Goal: Task Accomplishment & Management: Use online tool/utility

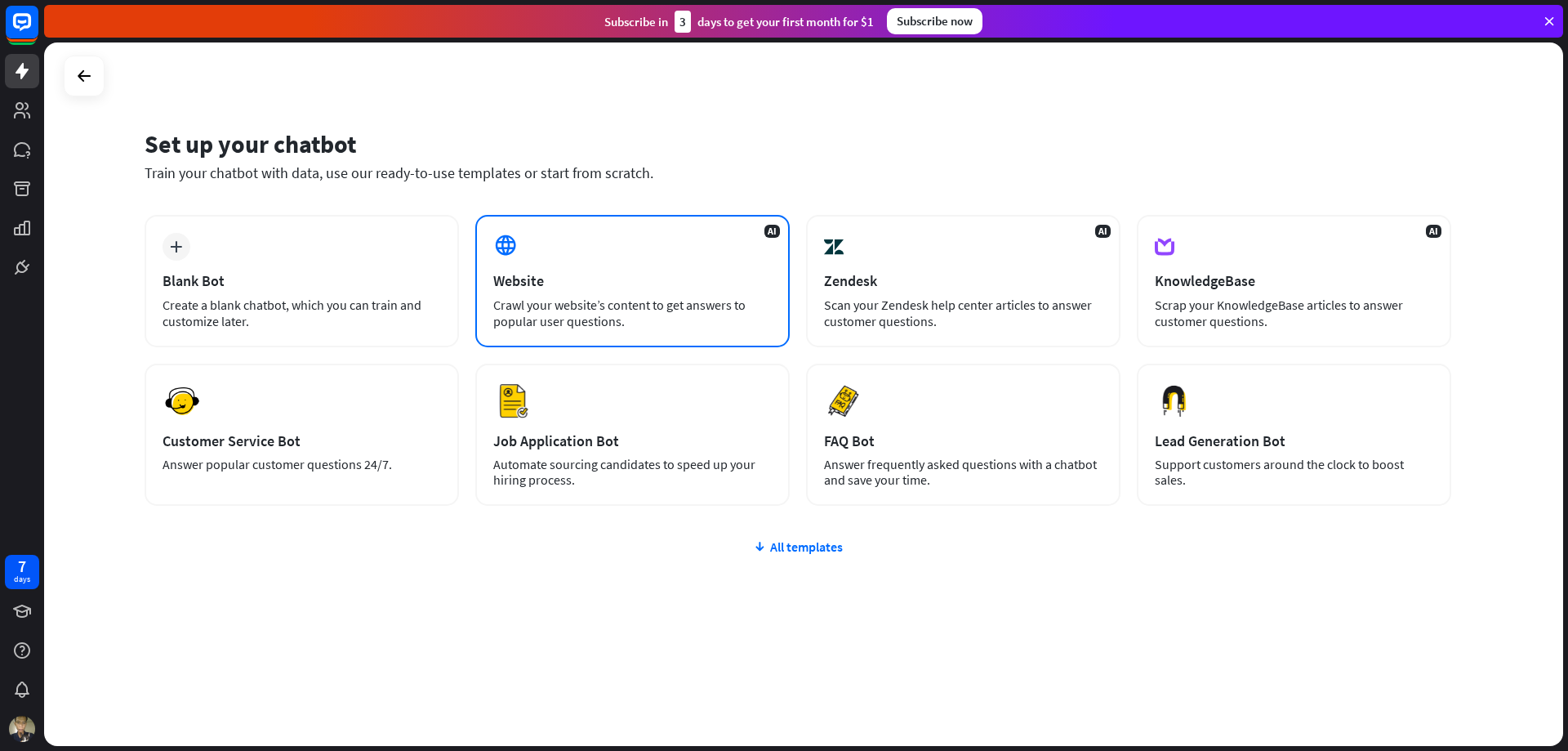
click at [589, 299] on div "Crawl your website’s content to get answers to popular user questions." at bounding box center [632, 312] width 278 height 32
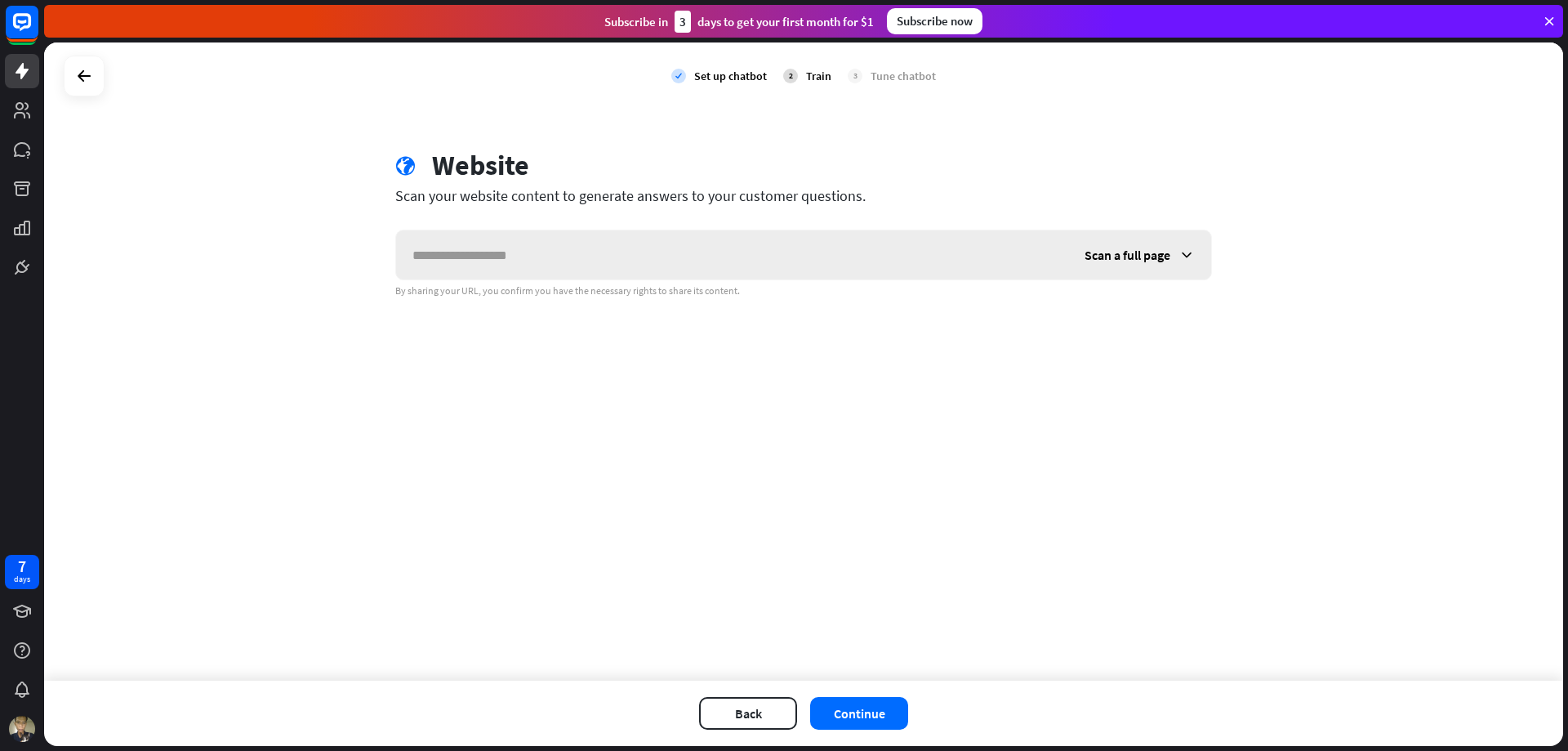
click at [1113, 257] on span "Scan a full page" at bounding box center [1126, 255] width 85 height 17
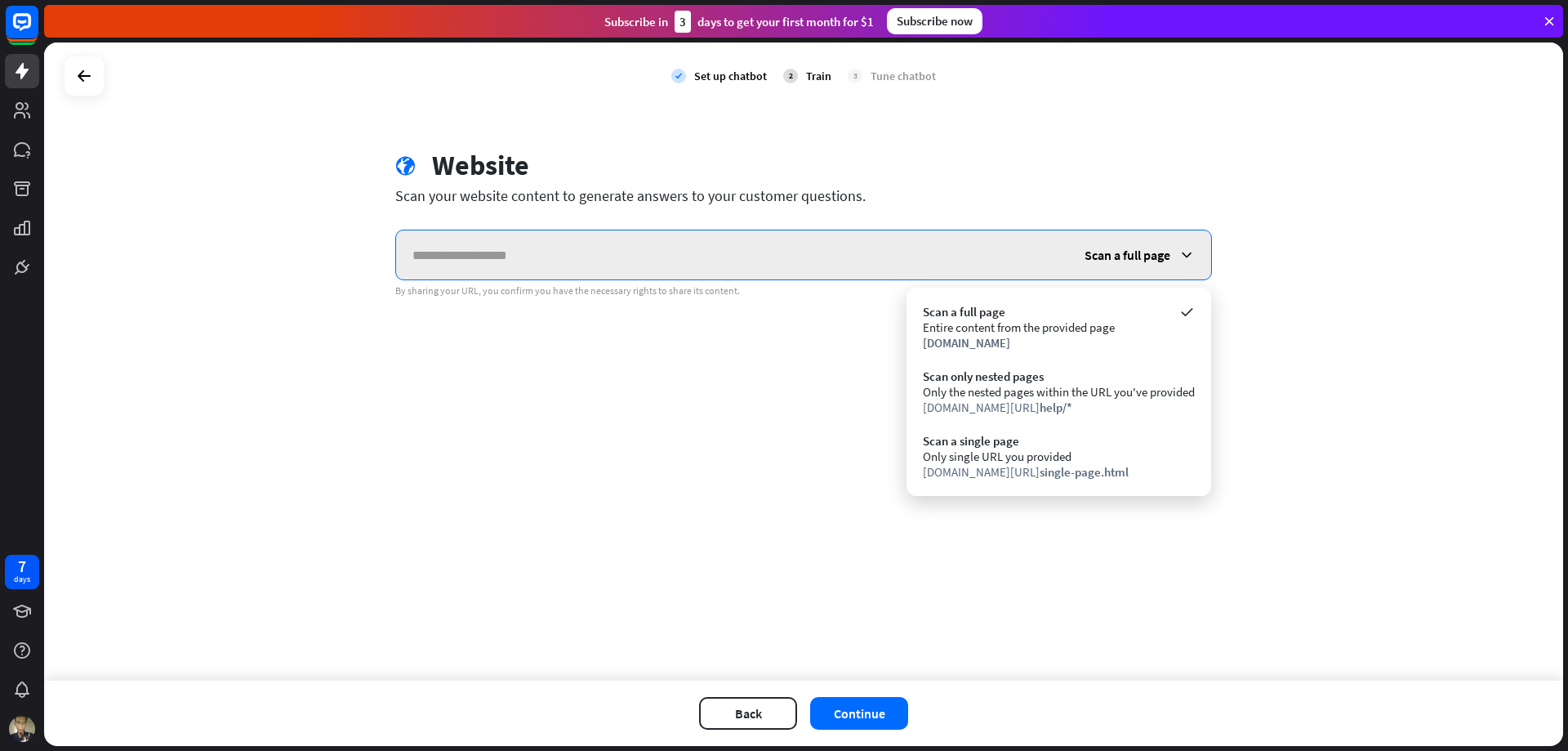
click at [951, 257] on input "text" at bounding box center [732, 255] width 672 height 49
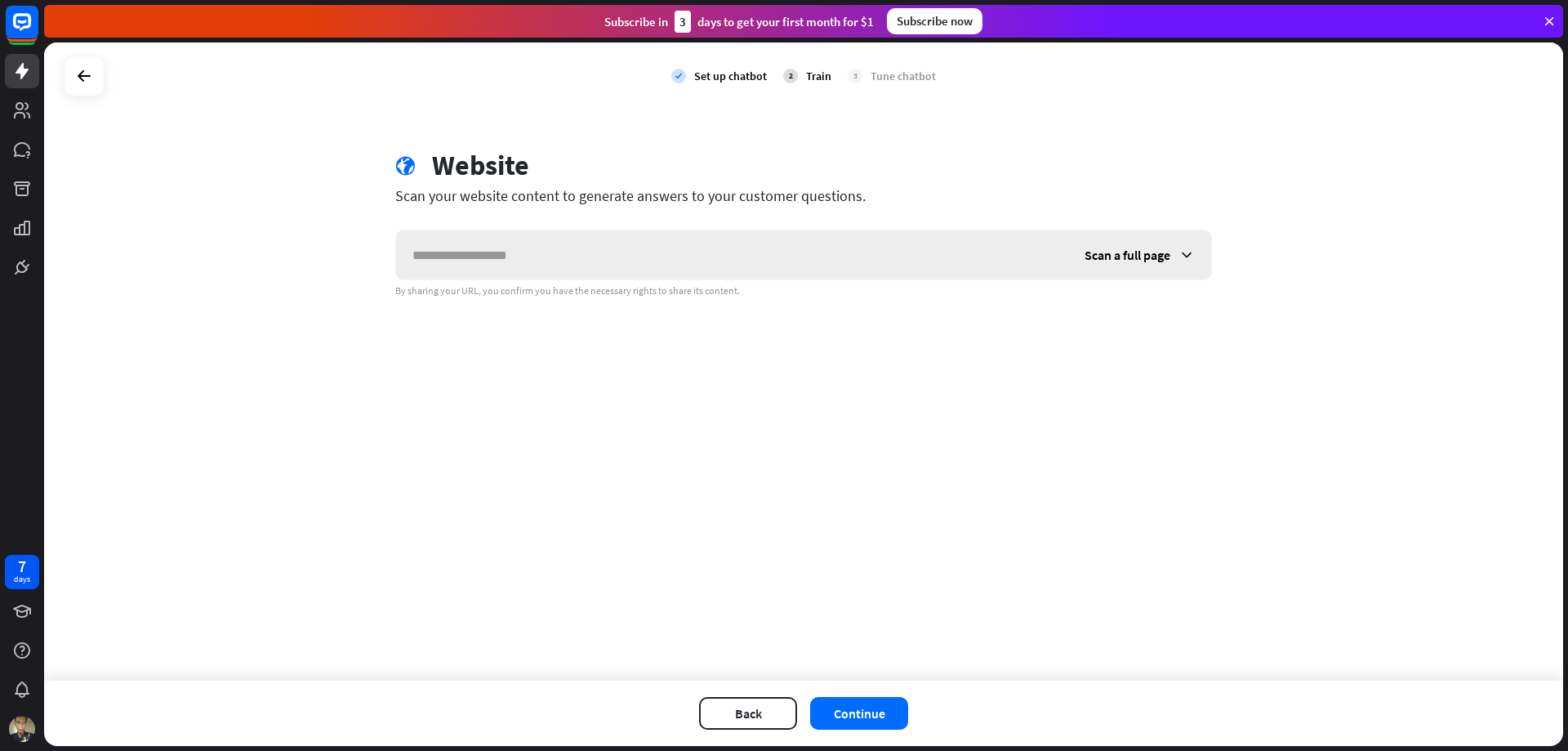
click at [1132, 255] on span "Scan a full page" at bounding box center [1126, 255] width 85 height 17
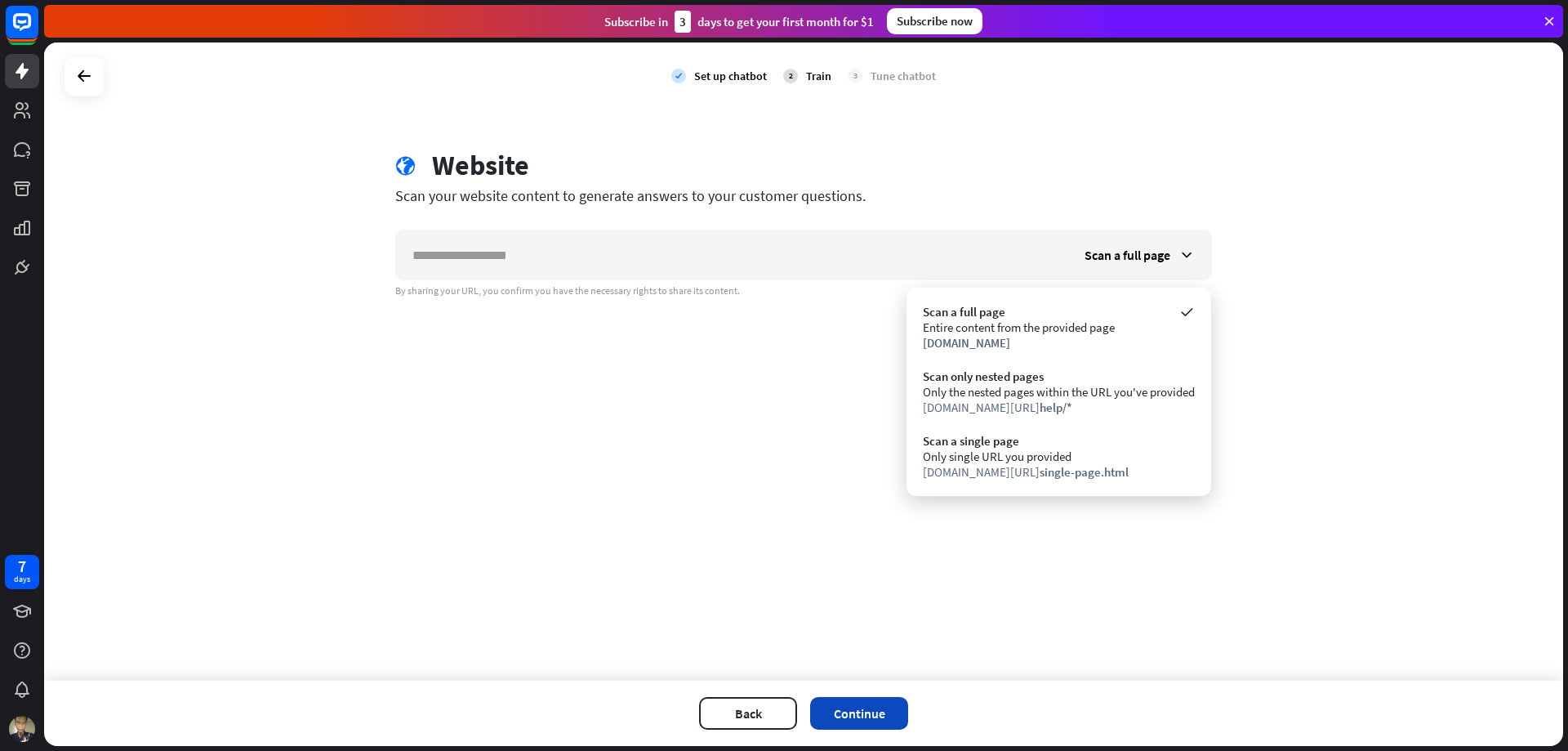
click at [839, 719] on button "Continue" at bounding box center [858, 713] width 98 height 32
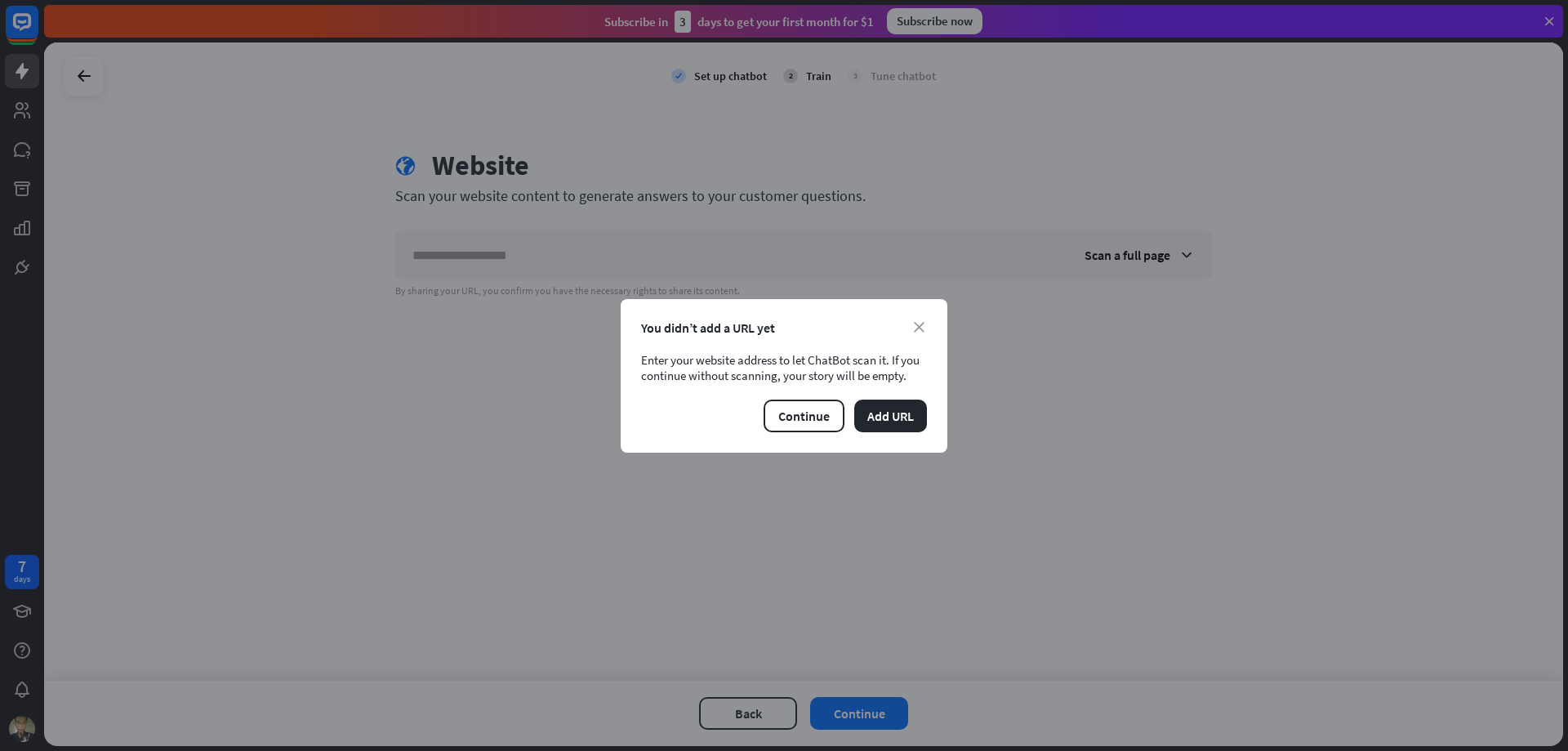
drag, startPoint x: 823, startPoint y: 417, endPoint x: 914, endPoint y: 370, distance: 102.4
click at [878, 403] on div "Continue Add URL" at bounding box center [784, 415] width 286 height 32
click at [923, 326] on icon "close" at bounding box center [918, 326] width 11 height 11
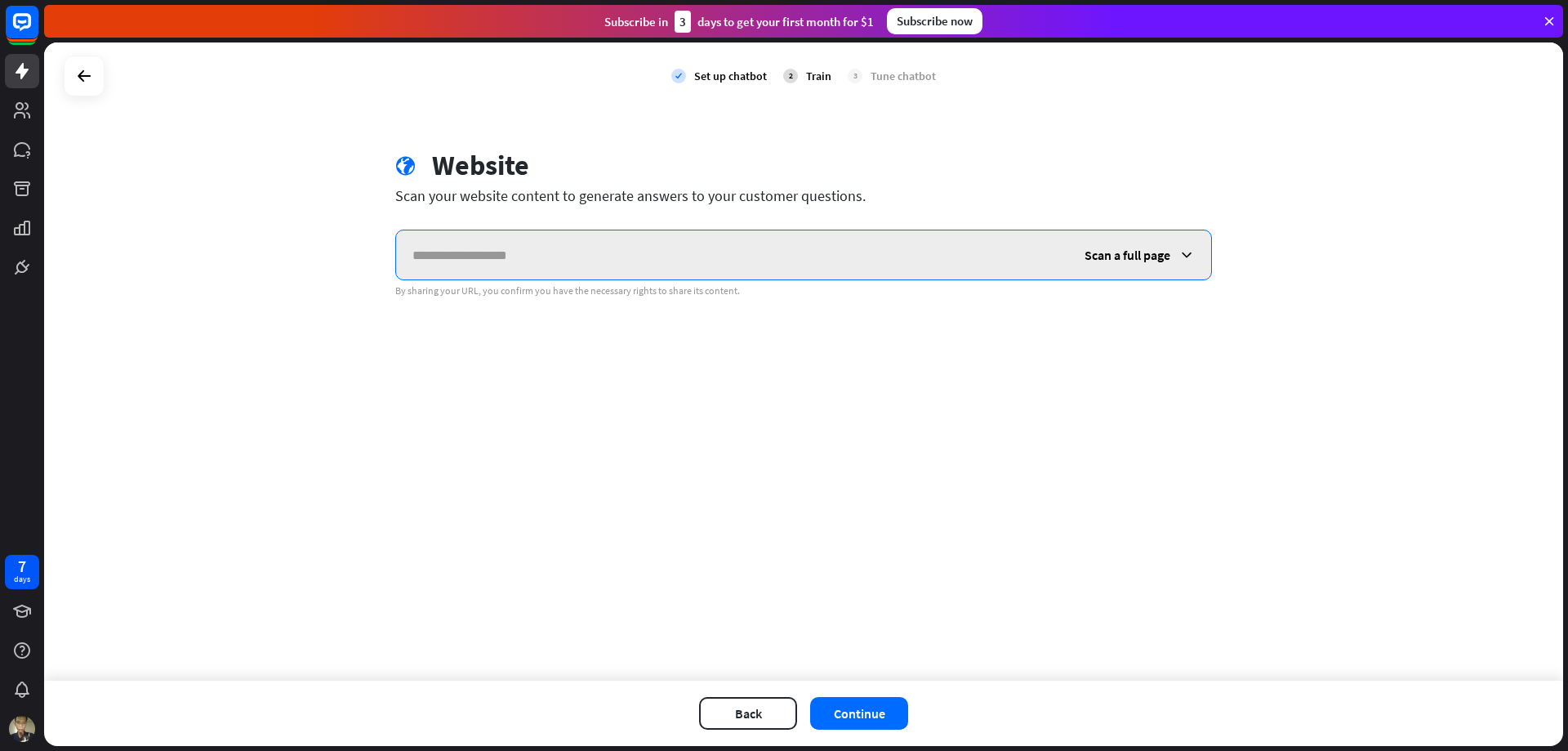
paste input "**********"
type input "**********"
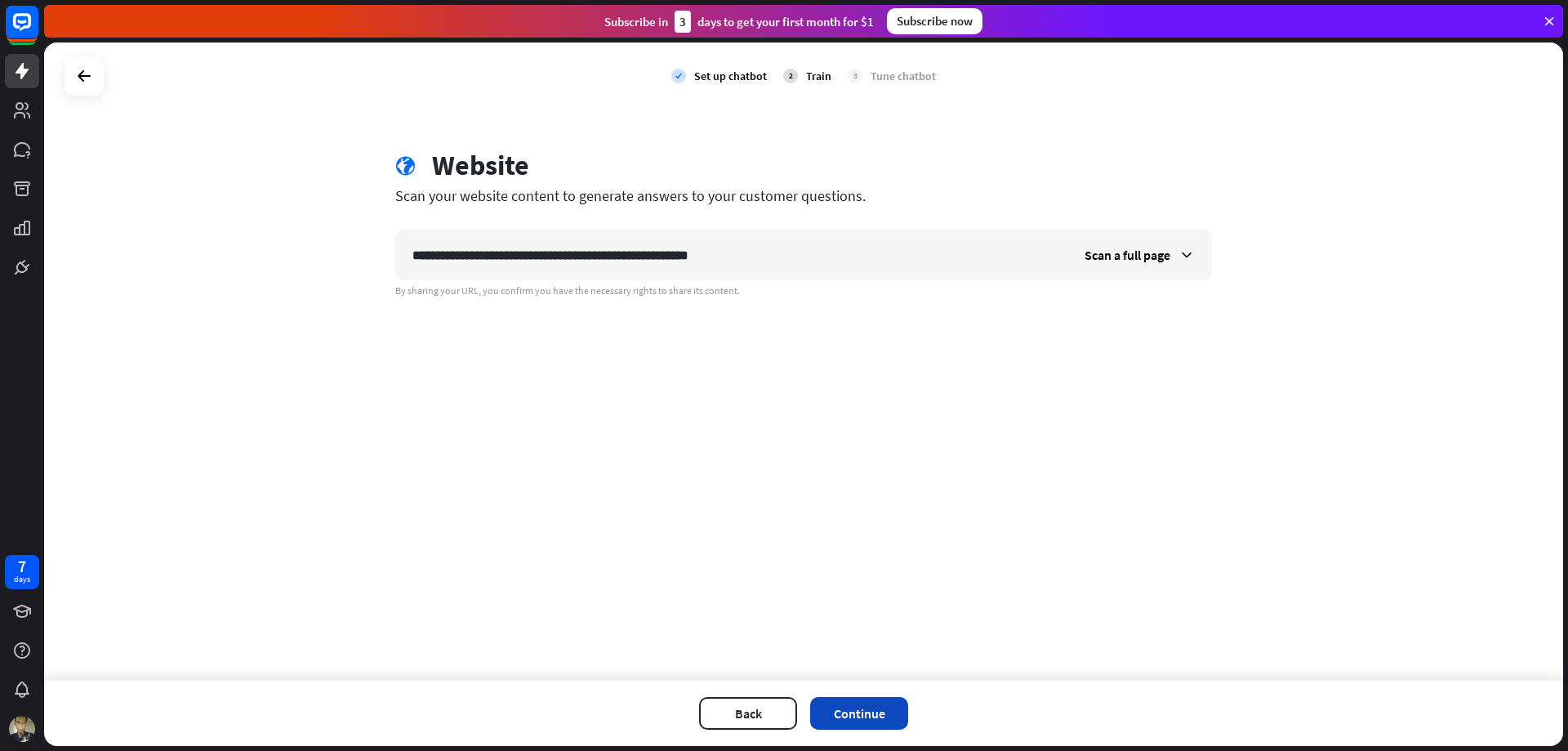
click at [864, 705] on button "Continue" at bounding box center [858, 713] width 98 height 32
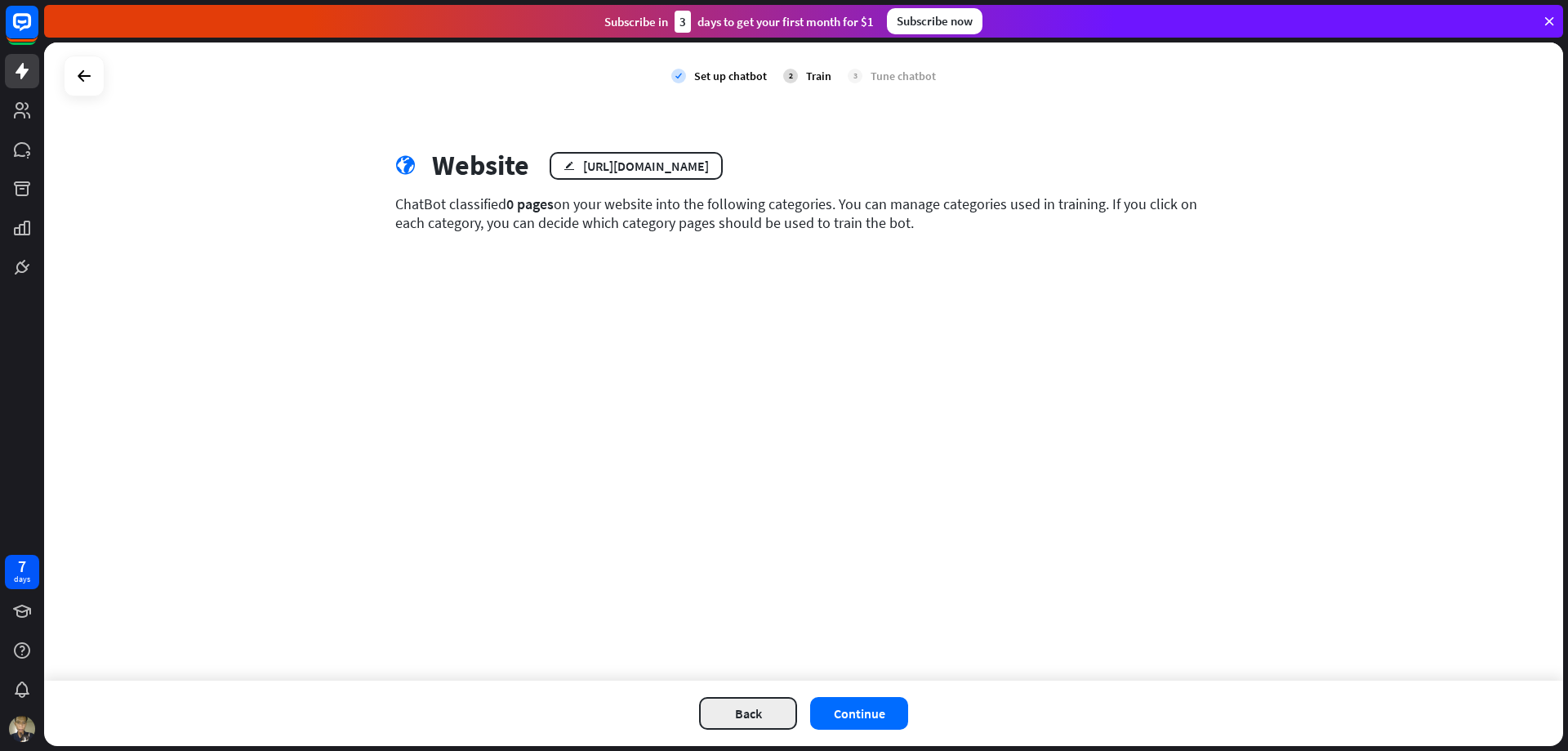
click at [763, 710] on button "Back" at bounding box center [748, 713] width 98 height 32
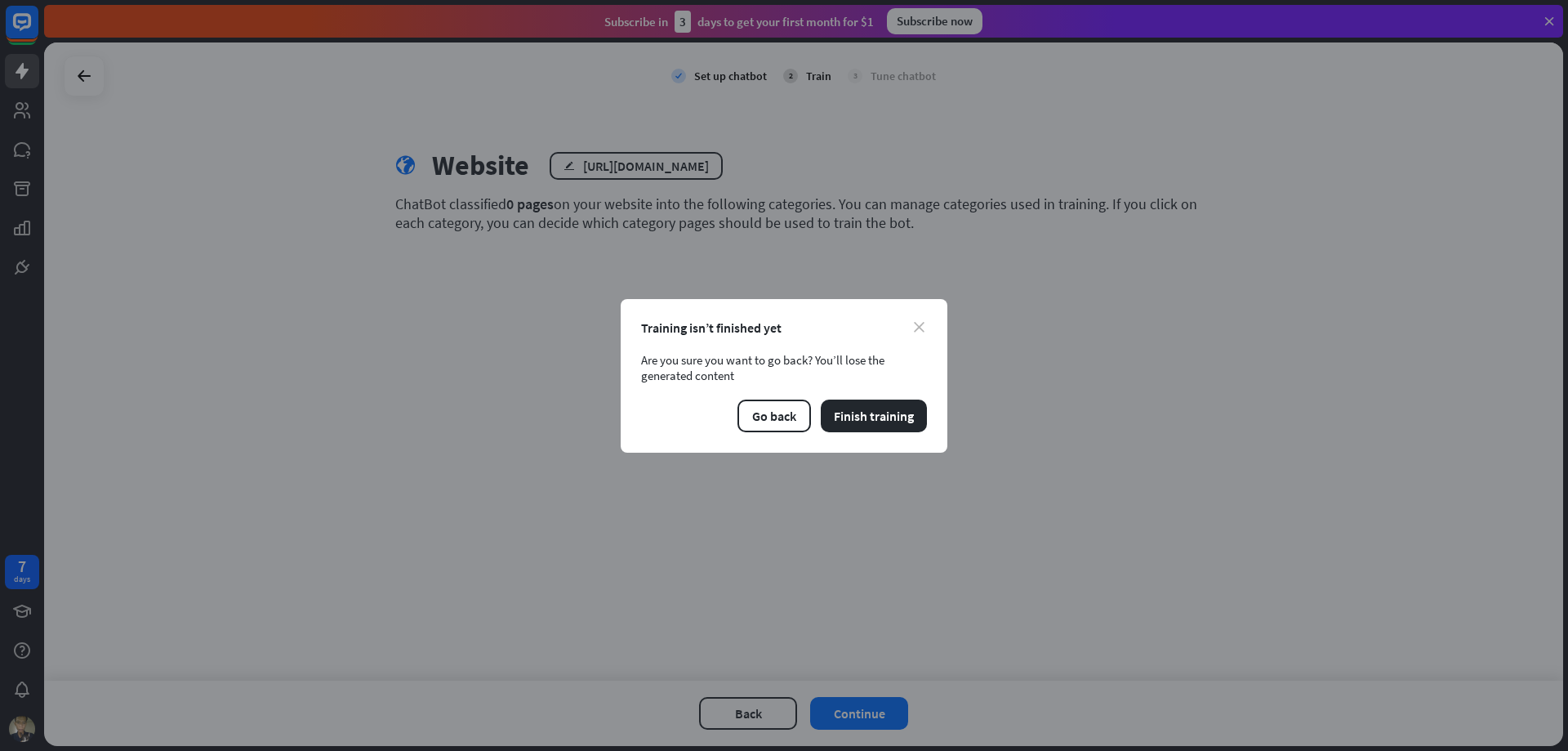
click at [918, 325] on icon "close" at bounding box center [918, 326] width 11 height 11
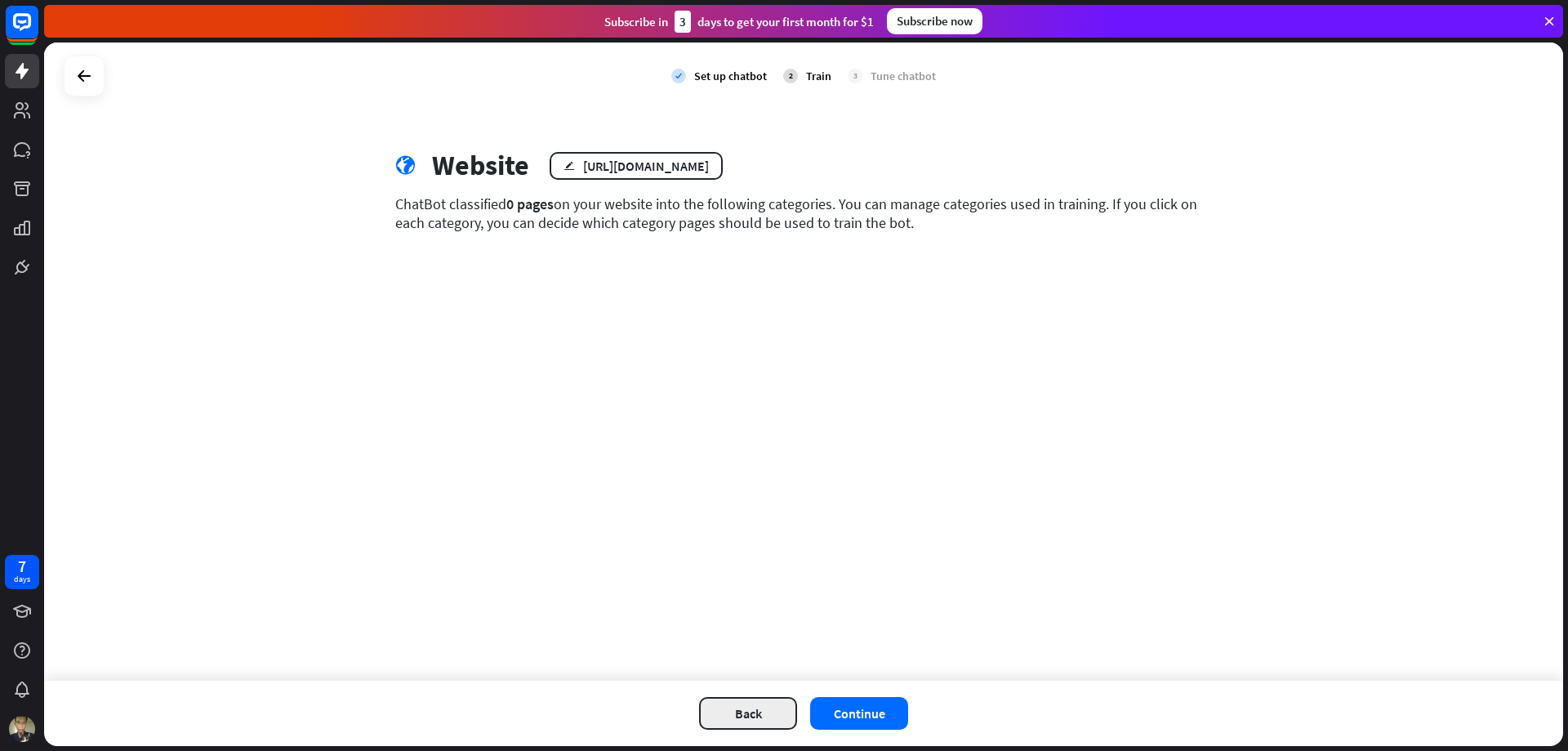
click at [744, 711] on button "Back" at bounding box center [748, 713] width 98 height 32
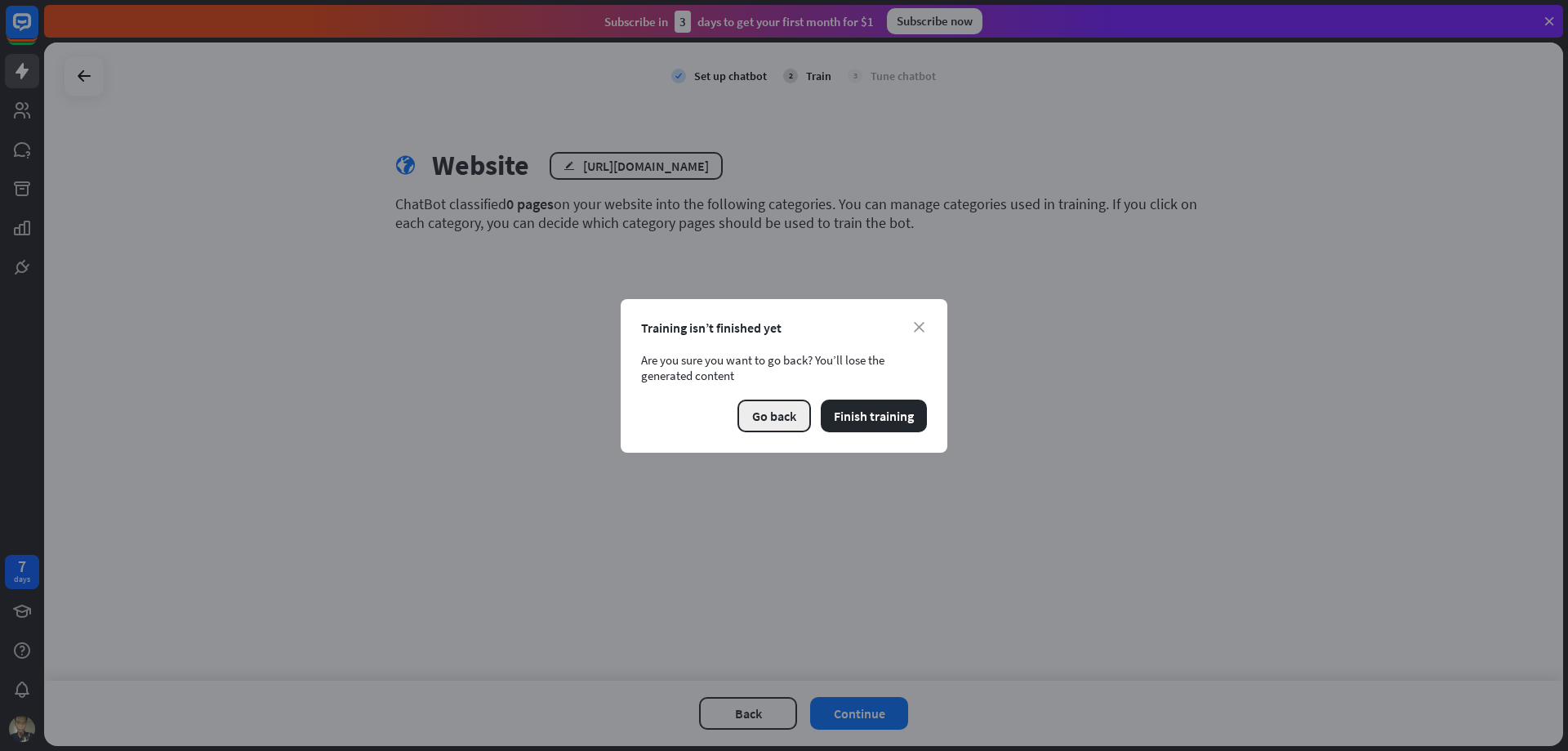
click at [759, 414] on button "Go back" at bounding box center [773, 415] width 74 height 32
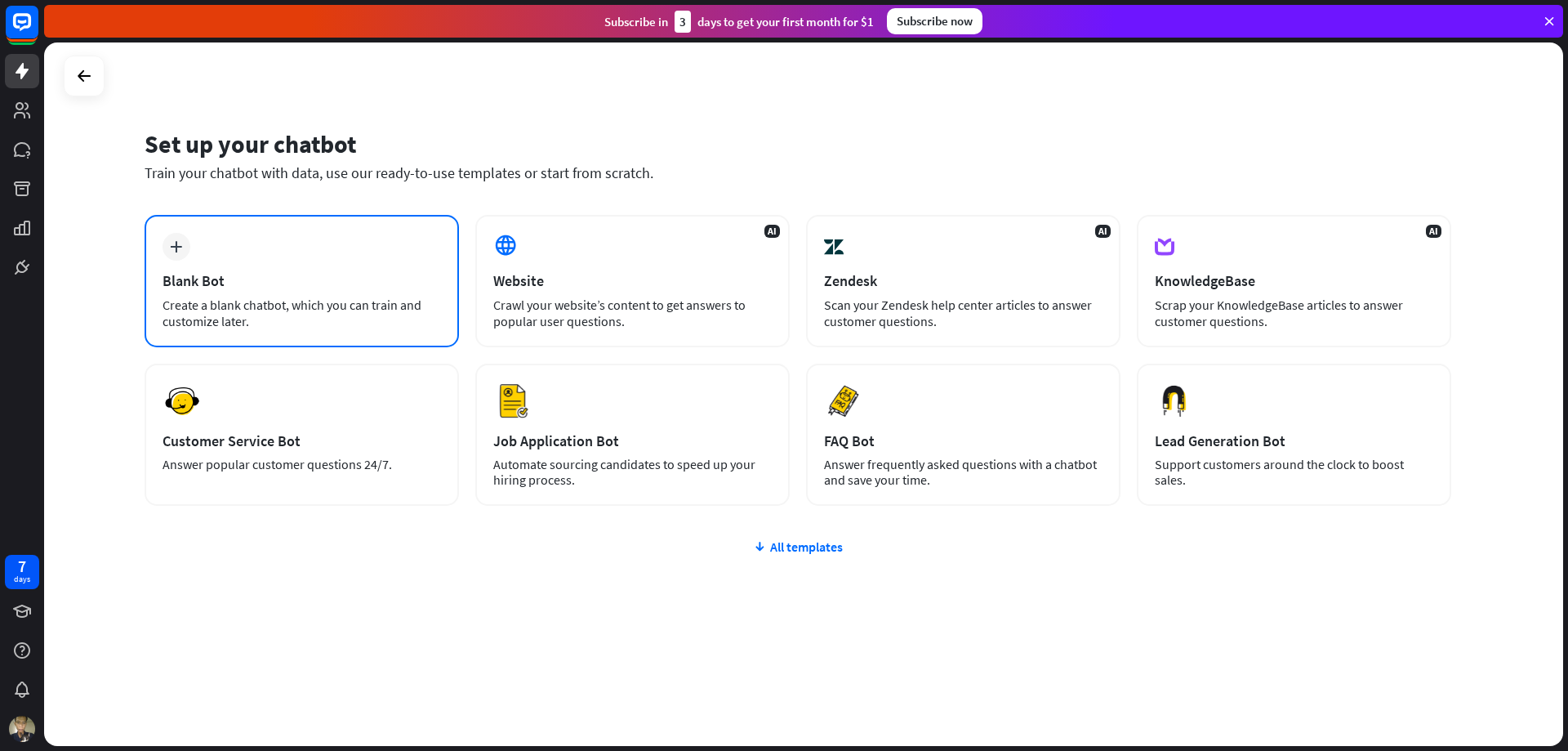
click at [287, 279] on div "Blank Bot" at bounding box center [302, 280] width 278 height 19
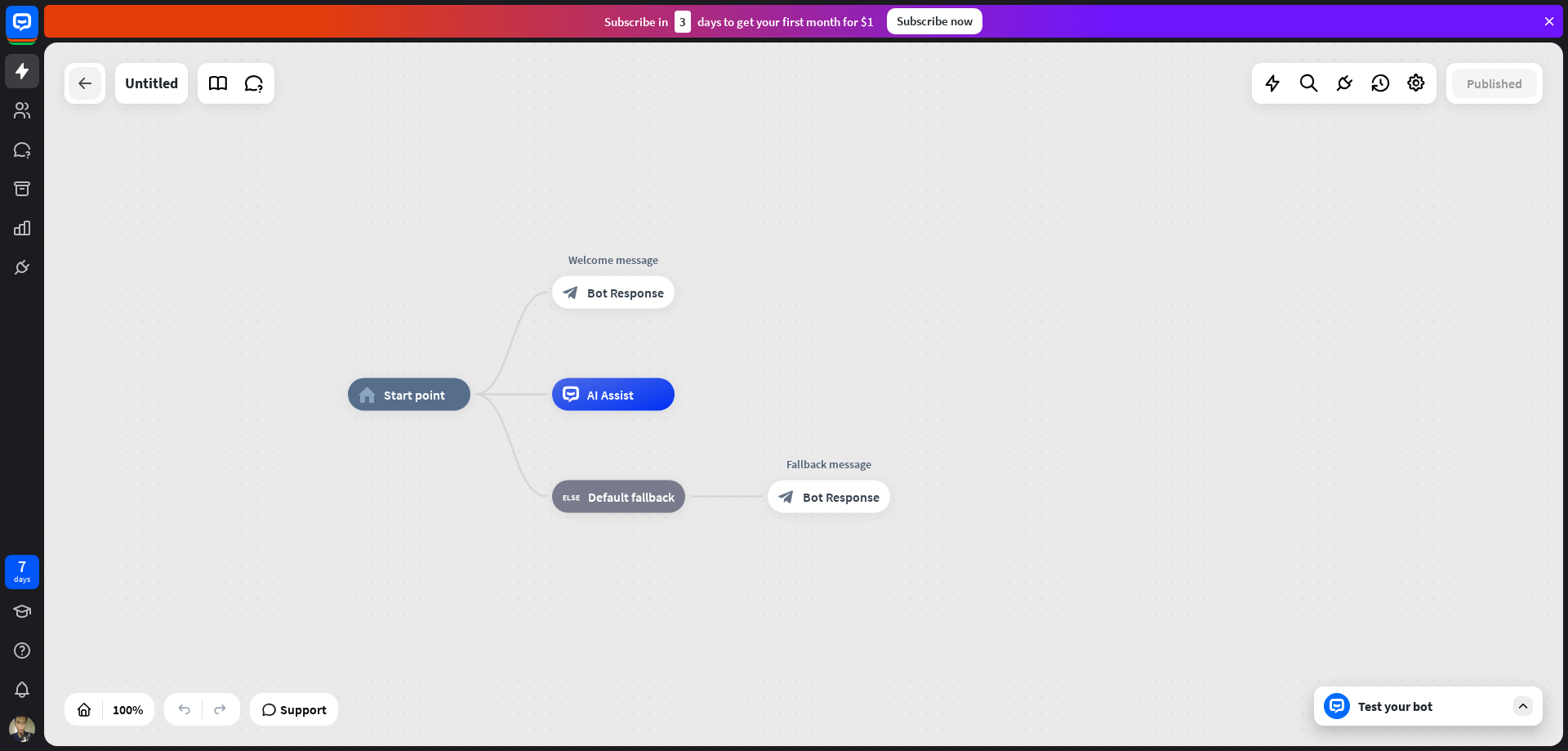
click at [92, 77] on icon at bounding box center [85, 83] width 20 height 20
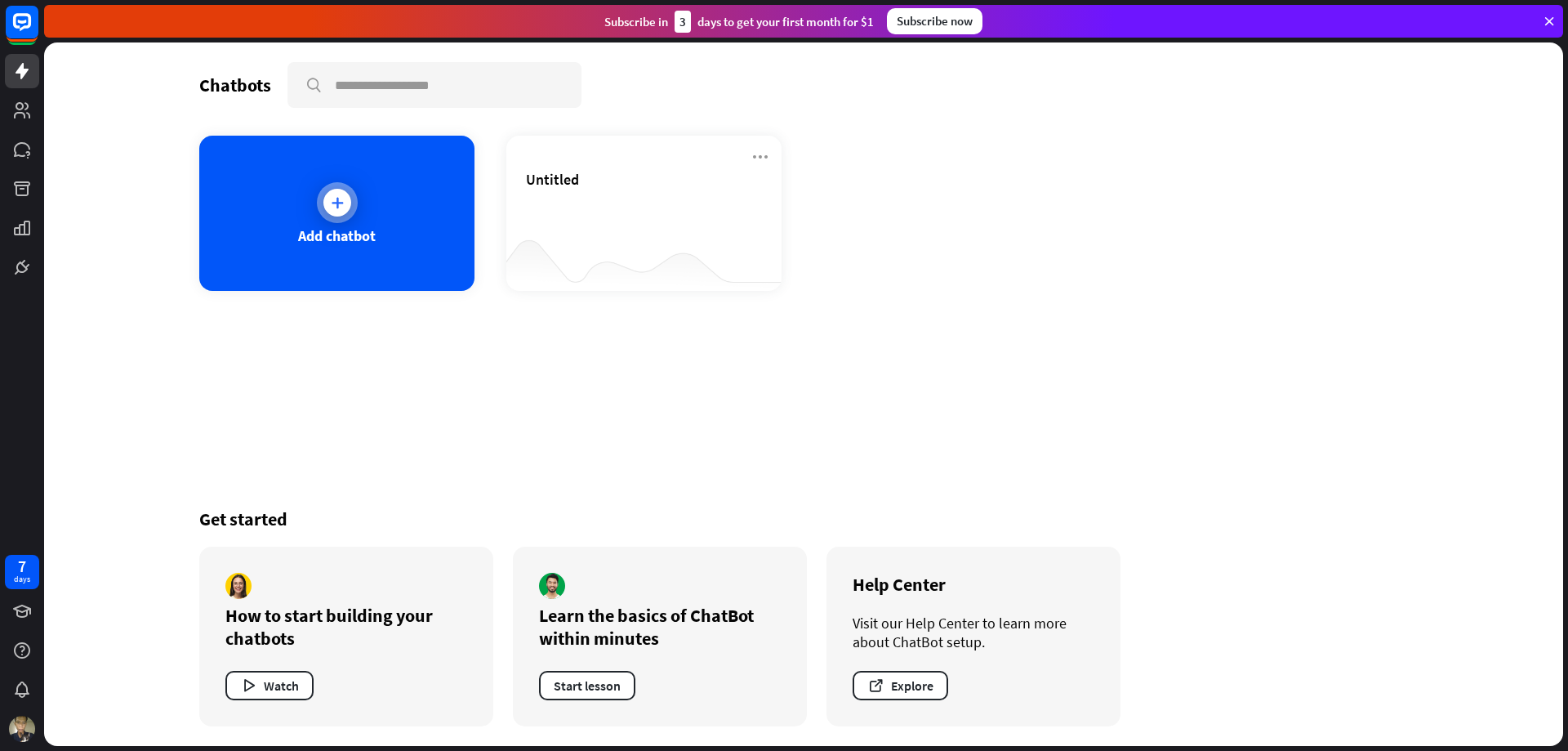
click at [330, 240] on div "Add chatbot" at bounding box center [336, 235] width 77 height 19
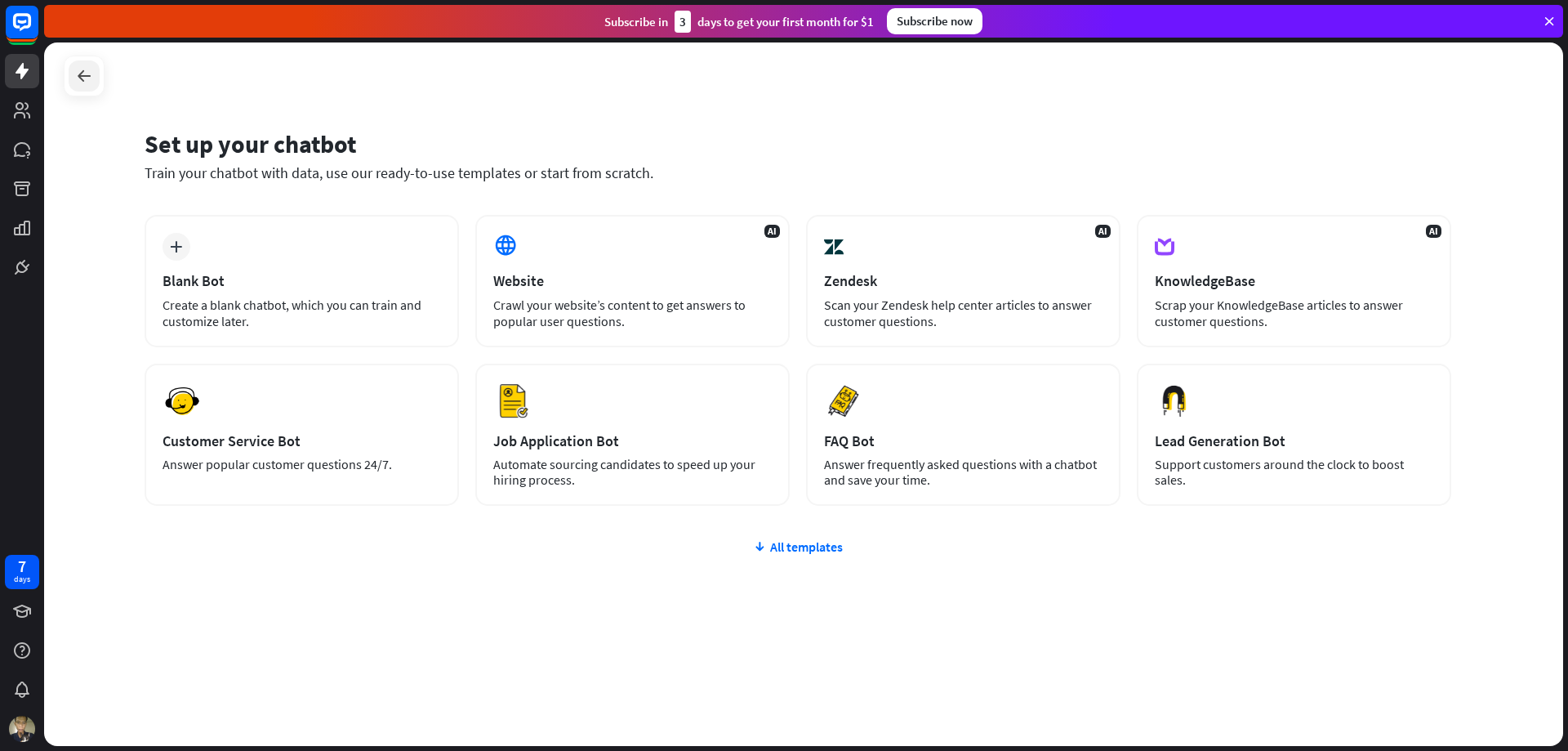
click at [95, 83] on div at bounding box center [84, 76] width 31 height 31
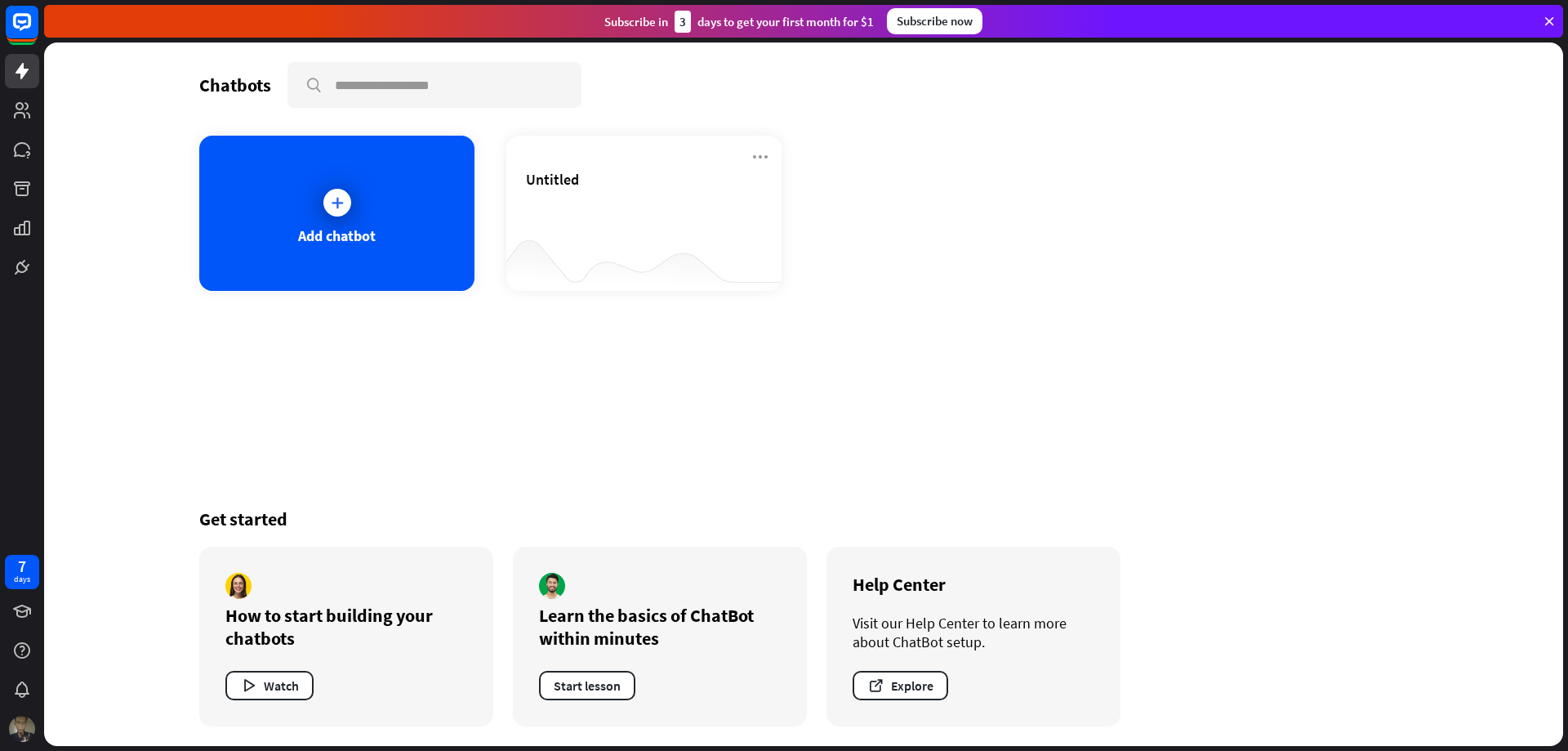
click at [25, 727] on img at bounding box center [22, 728] width 26 height 26
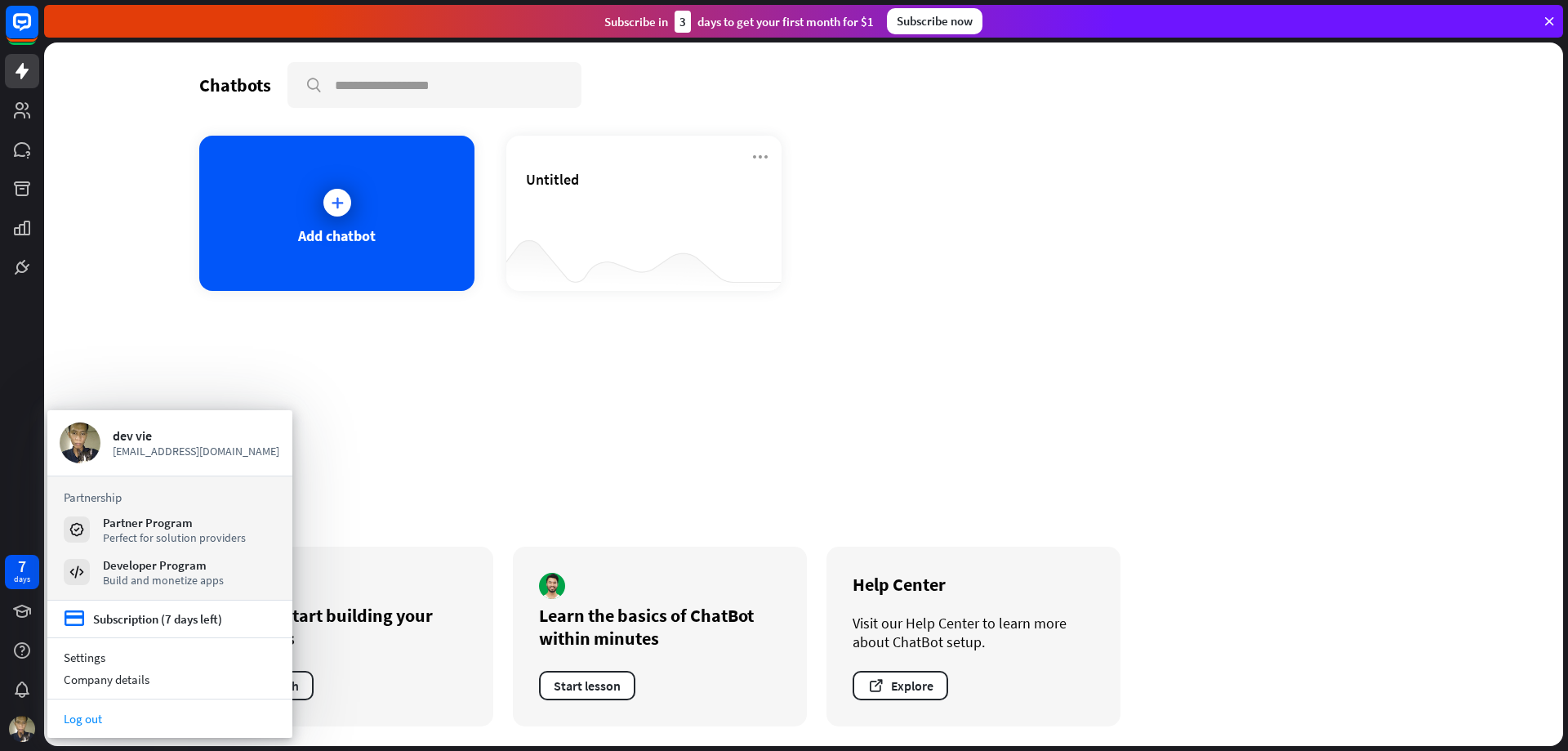
click at [104, 711] on link "Log out" at bounding box center [170, 718] width 245 height 22
